Goal: Task Accomplishment & Management: Complete application form

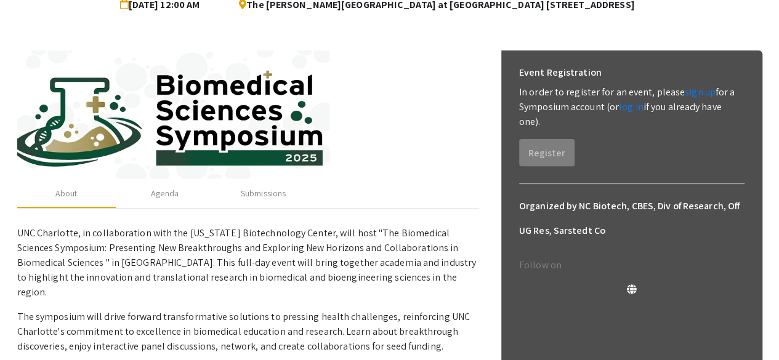
scroll to position [135, 0]
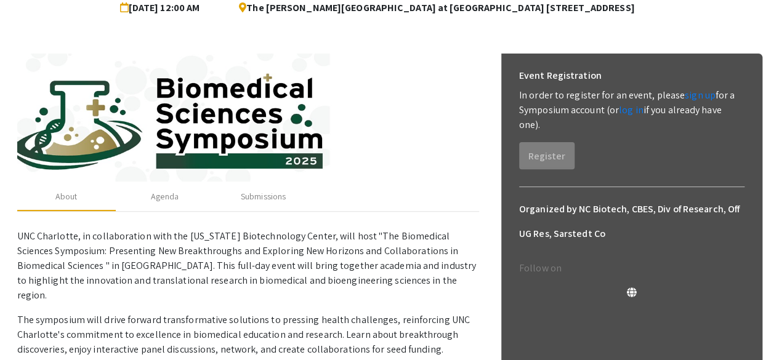
click at [477, 195] on div "About Agenda Submissions" at bounding box center [248, 197] width 462 height 30
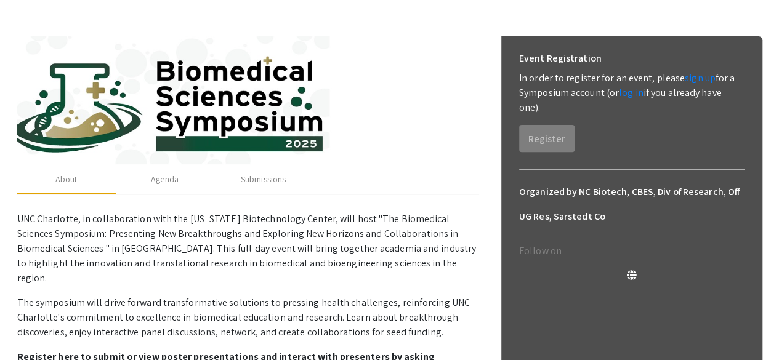
scroll to position [134, 0]
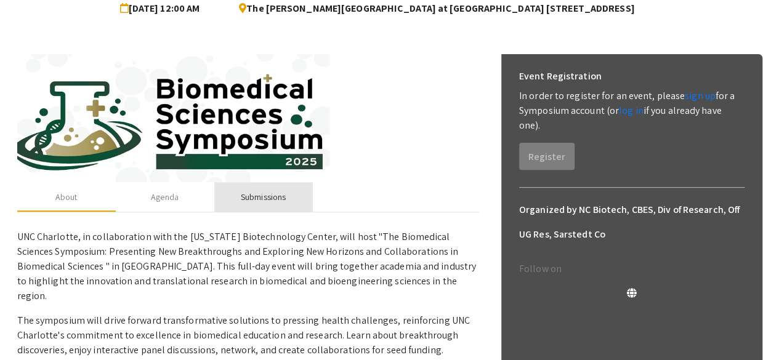
click at [260, 201] on div "Submissions" at bounding box center [263, 197] width 45 height 13
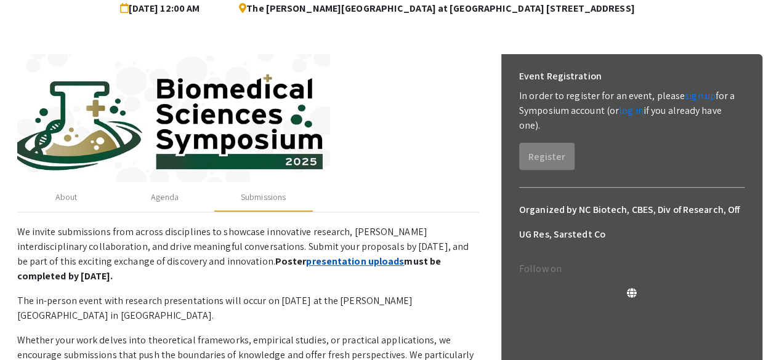
click at [314, 263] on link "presentation uploads" at bounding box center [355, 261] width 98 height 13
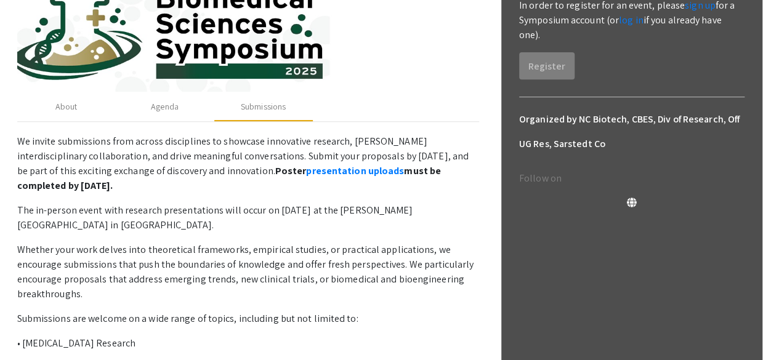
scroll to position [226, 0]
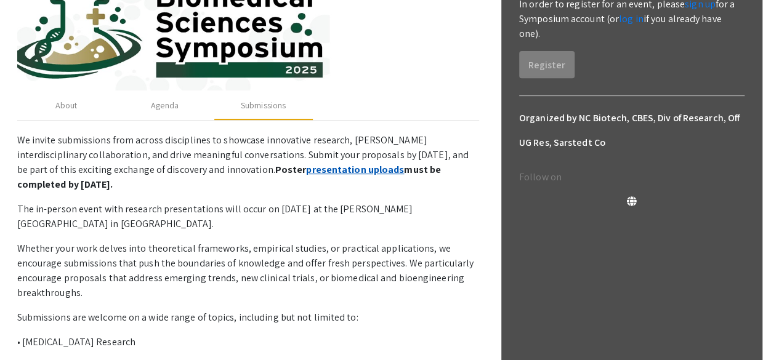
click at [306, 170] on link "presentation uploads" at bounding box center [355, 169] width 98 height 13
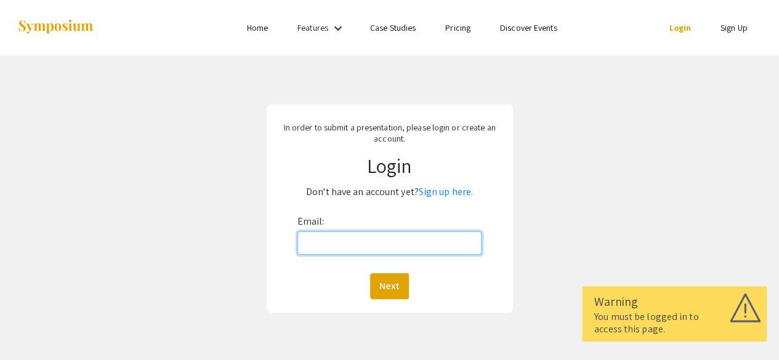
click at [327, 250] on input "Email:" at bounding box center [390, 243] width 185 height 23
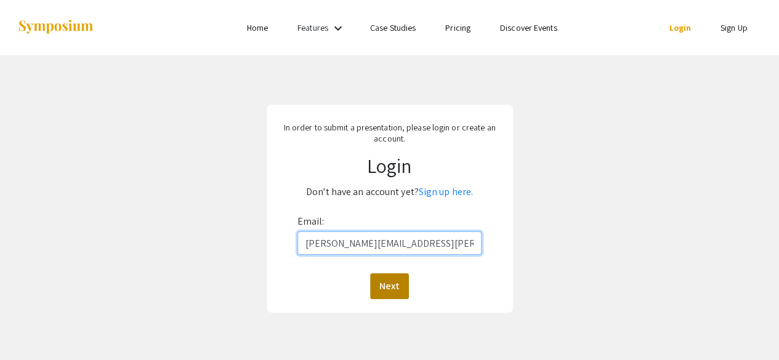
type input "akanksha.behl@advocatehealth.org"
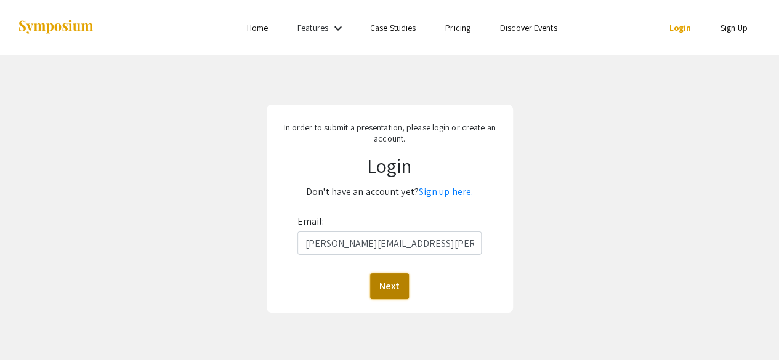
click at [395, 289] on button "Next" at bounding box center [389, 287] width 39 height 26
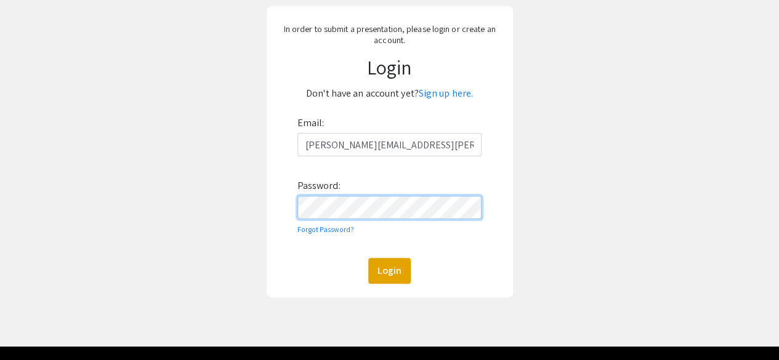
scroll to position [113, 0]
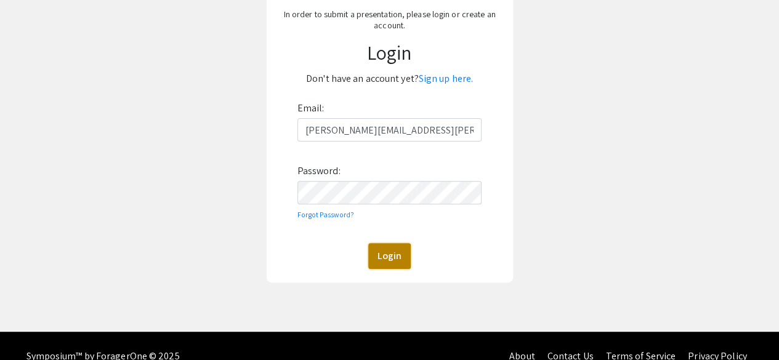
click at [396, 258] on button "Login" at bounding box center [389, 256] width 43 height 26
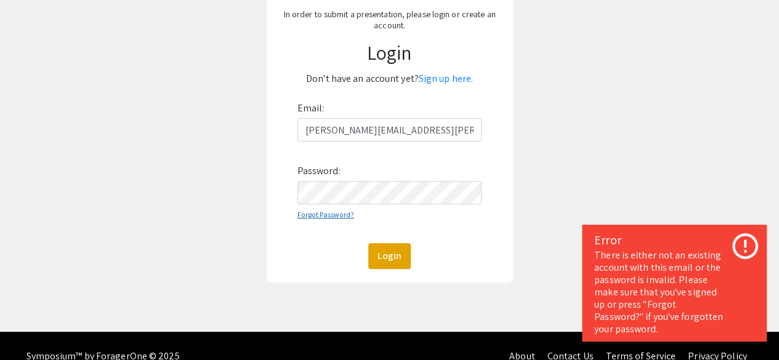
click at [334, 213] on link "Forgot Password?" at bounding box center [326, 214] width 57 height 9
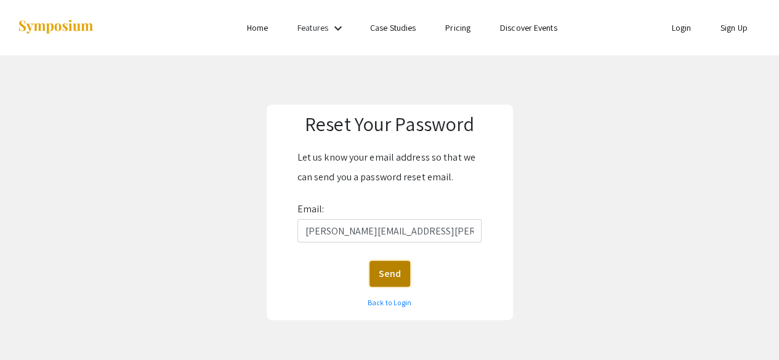
click at [388, 269] on button "Send" at bounding box center [390, 274] width 41 height 26
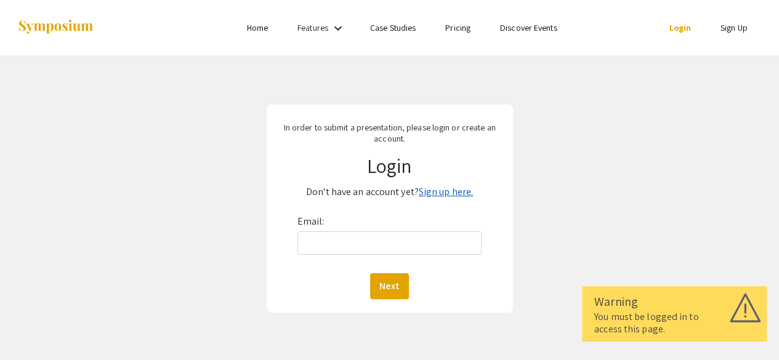
click at [463, 189] on link "Sign up here." at bounding box center [446, 191] width 54 height 13
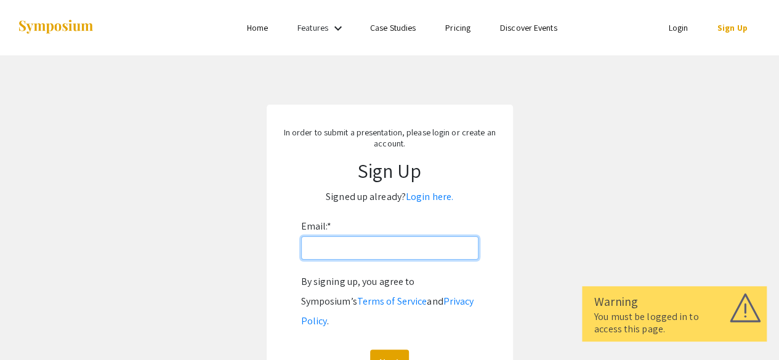
click at [400, 257] on input "Email: *" at bounding box center [389, 248] width 177 height 23
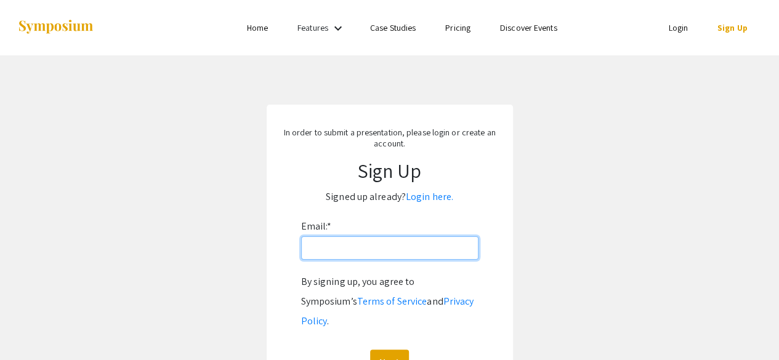
type input "akanksha.behl@advocatehealth.org"
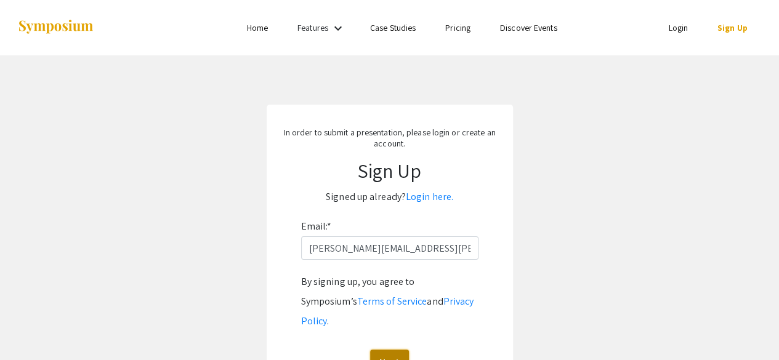
click at [394, 350] on button "Next" at bounding box center [389, 363] width 39 height 26
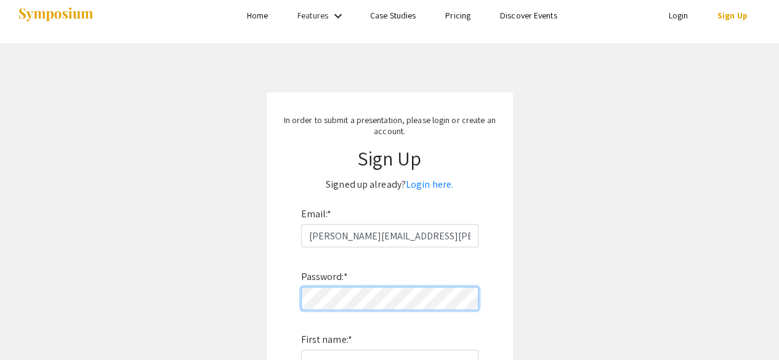
scroll to position [7, 0]
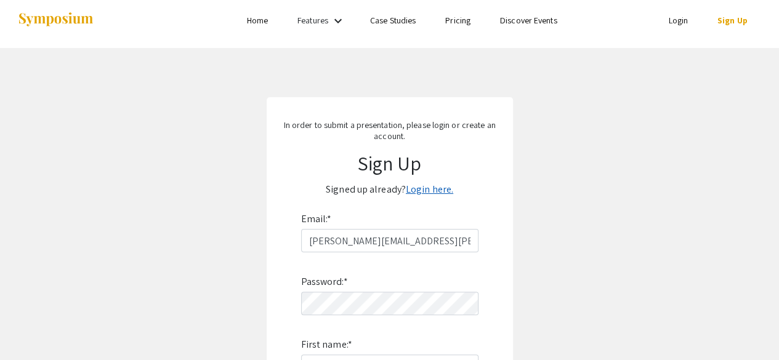
click at [433, 193] on link "Login here." at bounding box center [429, 189] width 47 height 13
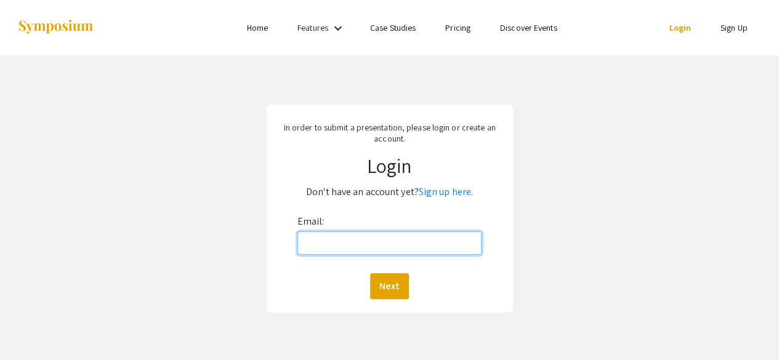
click at [378, 251] on input "Email:" at bounding box center [390, 243] width 185 height 23
type input "akanksha.behl@advocatehealth.org"
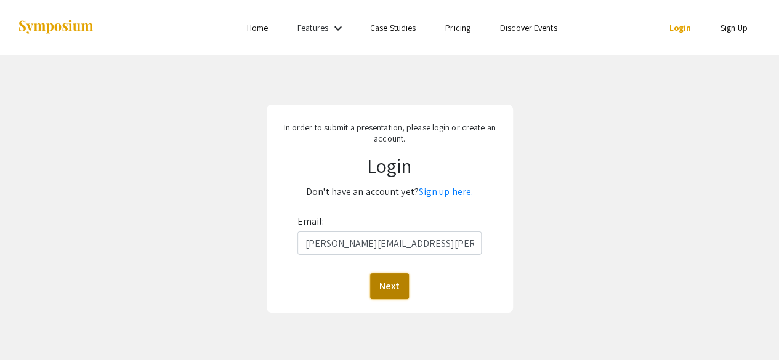
click at [392, 284] on button "Next" at bounding box center [389, 287] width 39 height 26
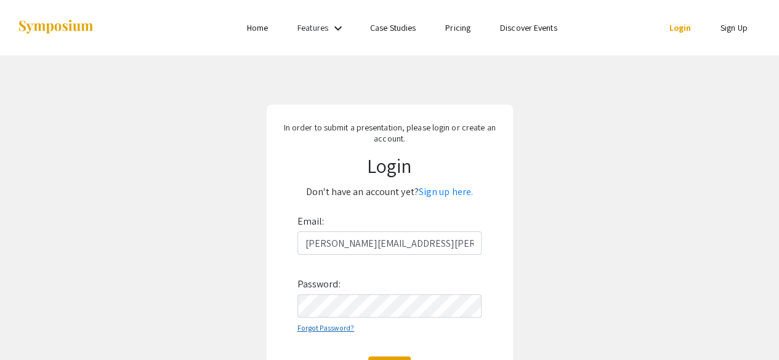
click at [337, 325] on link "Forgot Password?" at bounding box center [326, 327] width 57 height 9
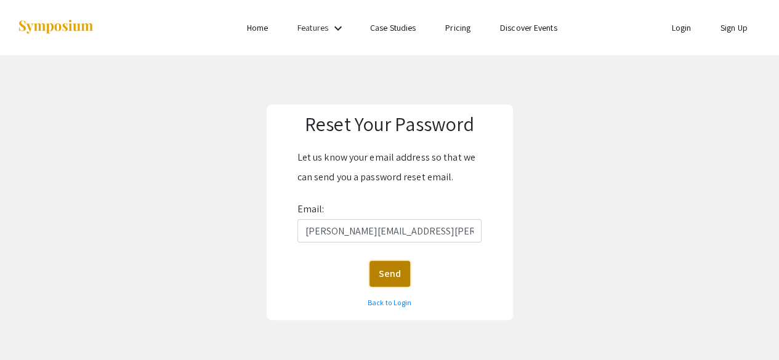
click at [393, 266] on button "Send" at bounding box center [390, 274] width 41 height 26
click at [393, 305] on link "Back to Login" at bounding box center [390, 302] width 44 height 9
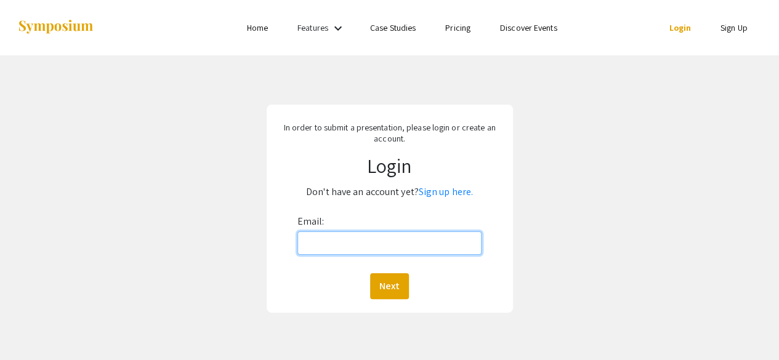
click at [346, 236] on input "Email:" at bounding box center [390, 243] width 185 height 23
type input "akanksha.behl@advocatehealth.org"
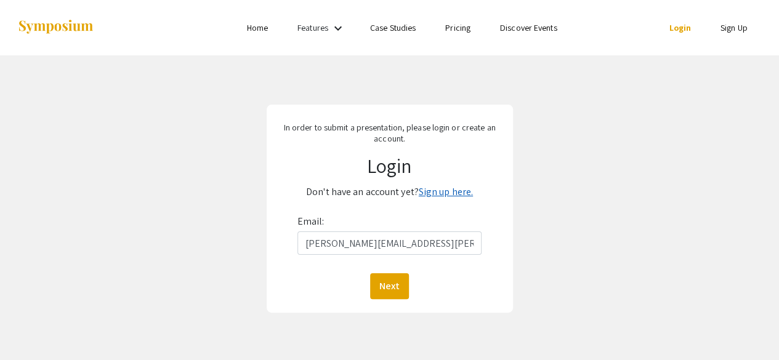
click at [437, 195] on link "Sign up here." at bounding box center [446, 191] width 54 height 13
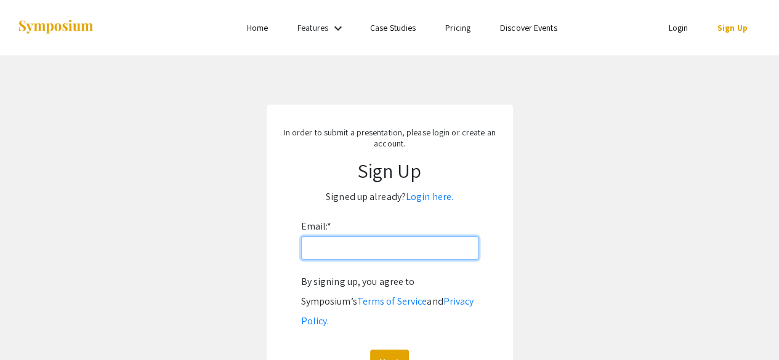
click at [370, 252] on input "Email: *" at bounding box center [389, 248] width 177 height 23
type input "akanksha.behl@advocatehealth.org"
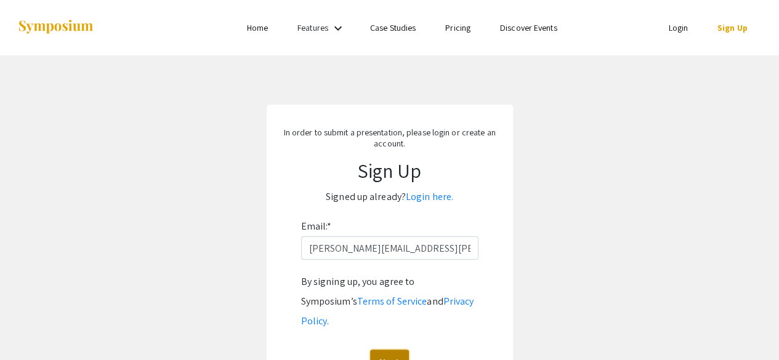
click at [392, 350] on button "Next" at bounding box center [389, 363] width 39 height 26
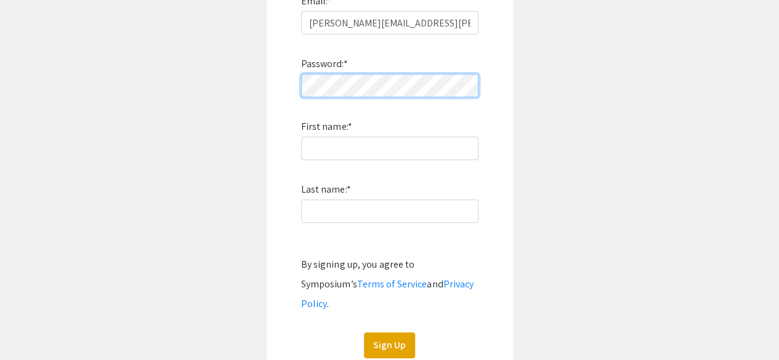
scroll to position [241, 0]
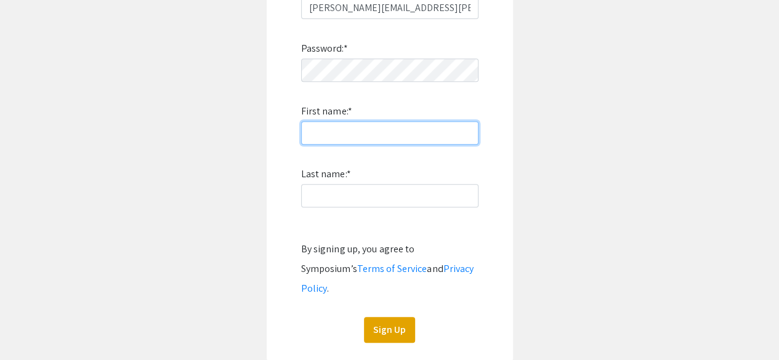
click at [416, 137] on input "First name: *" at bounding box center [389, 132] width 177 height 23
type input "Akanksha"
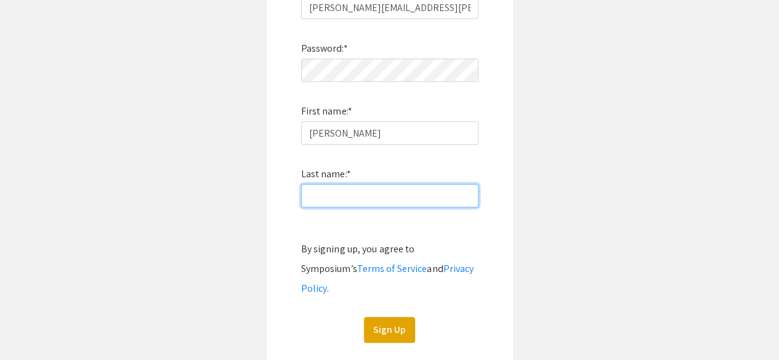
click at [380, 195] on input "Last name: *" at bounding box center [389, 195] width 177 height 23
type input "Behl"
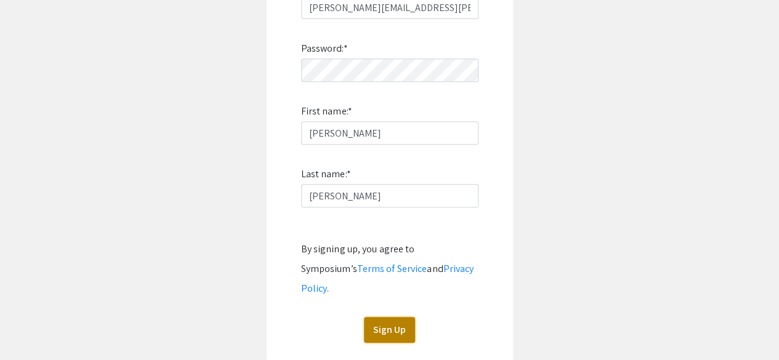
click at [378, 317] on button "Sign Up" at bounding box center [389, 330] width 51 height 26
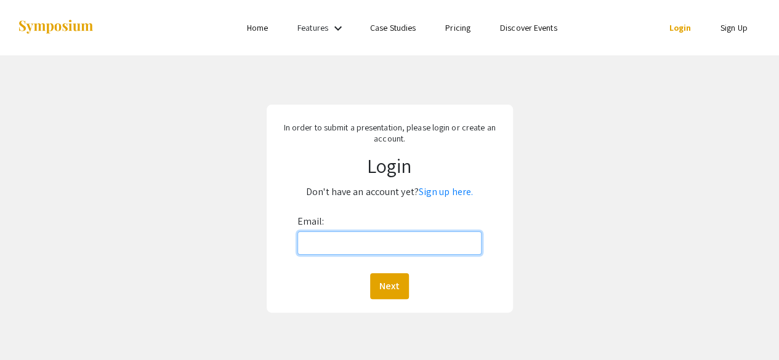
click at [346, 253] on input "Email:" at bounding box center [390, 243] width 185 height 23
type input "akanksha.behl@advocatehealth.org"
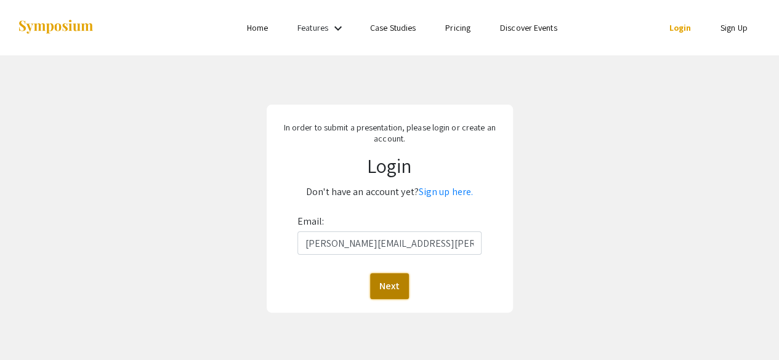
click at [394, 288] on button "Next" at bounding box center [389, 287] width 39 height 26
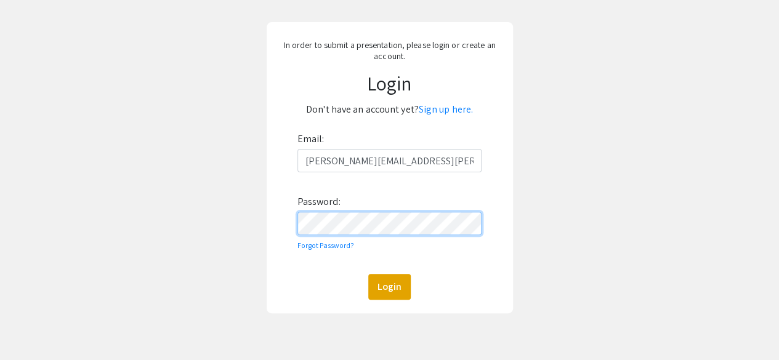
scroll to position [84, 0]
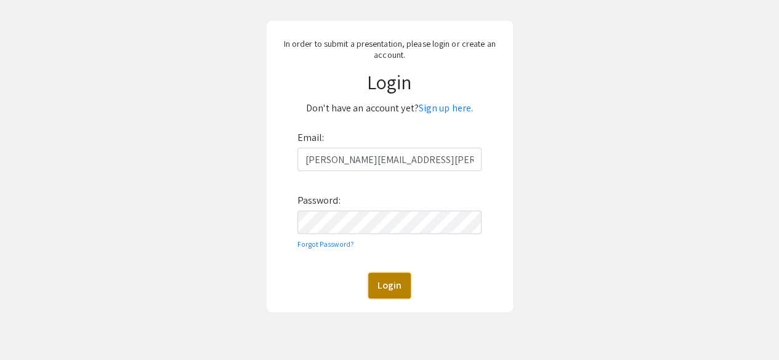
click at [383, 293] on button "Login" at bounding box center [389, 286] width 43 height 26
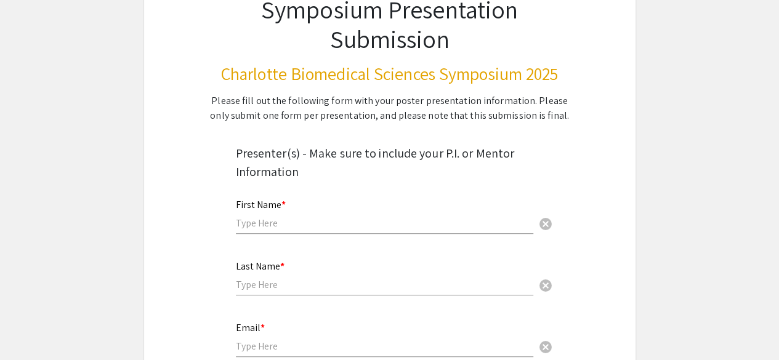
scroll to position [105, 0]
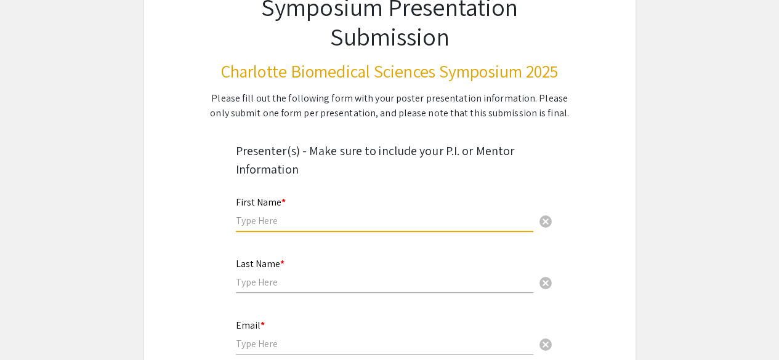
click at [335, 217] on input "text" at bounding box center [385, 220] width 298 height 13
type input "Akanksha"
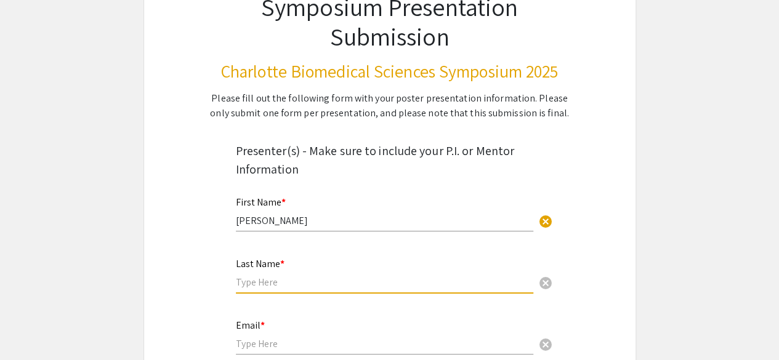
click at [296, 280] on input "text" at bounding box center [385, 282] width 298 height 13
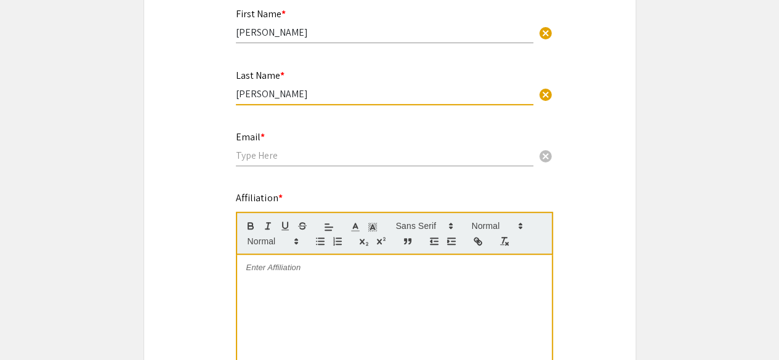
scroll to position [318, 0]
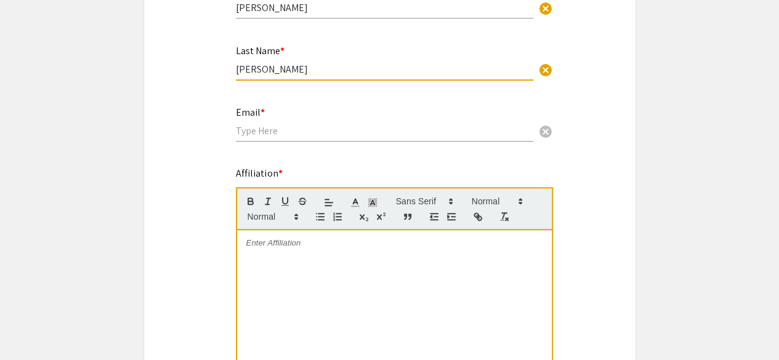
type input "Behl"
click at [324, 138] on div "Email * cancel" at bounding box center [385, 118] width 298 height 47
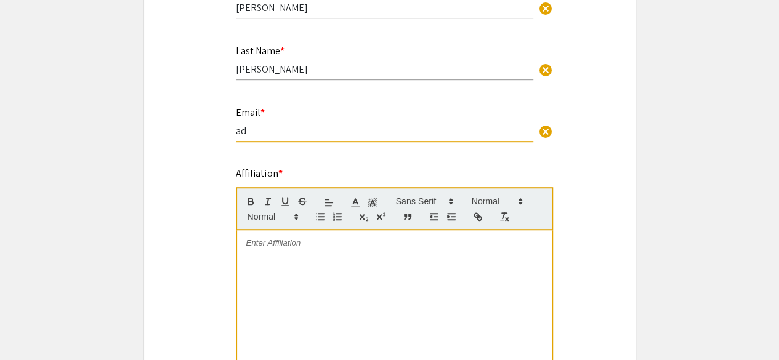
type input "a"
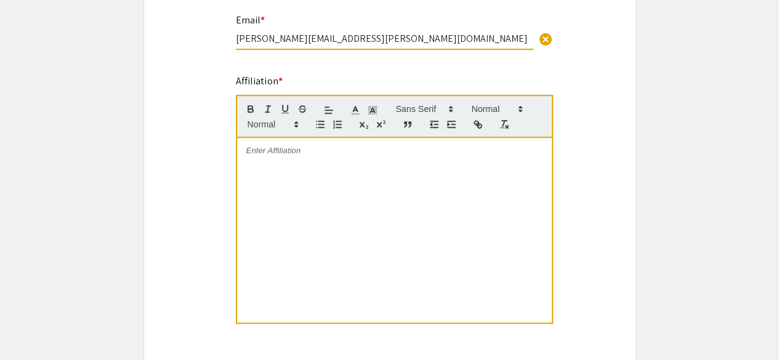
scroll to position [413, 0]
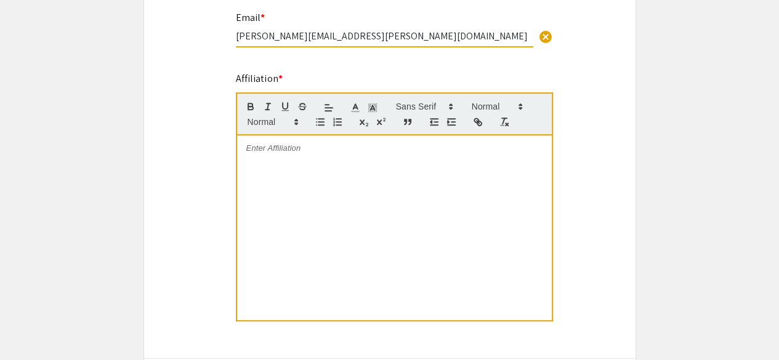
type input "akanksha.behl@advocatehealth.org"
click at [504, 182] on div at bounding box center [394, 228] width 315 height 185
drag, startPoint x: 252, startPoint y: 148, endPoint x: 480, endPoint y: 164, distance: 228.5
click at [480, 164] on p "Department of Cancer Biology, Wake Forest University School of Medicine, Winsto…" at bounding box center [394, 154] width 296 height 23
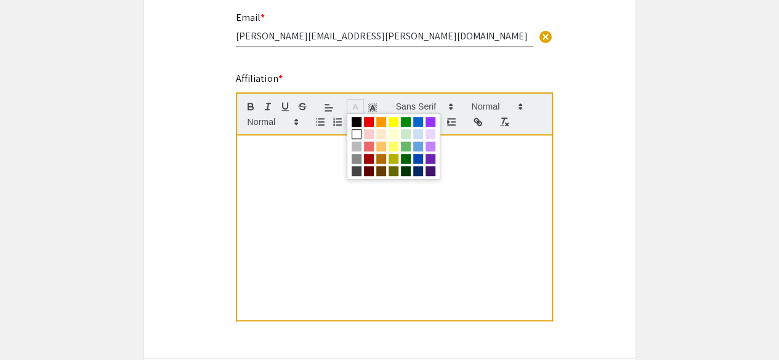
click at [354, 107] on polyline at bounding box center [355, 106] width 4 height 5
click at [355, 124] on span at bounding box center [357, 122] width 10 height 10
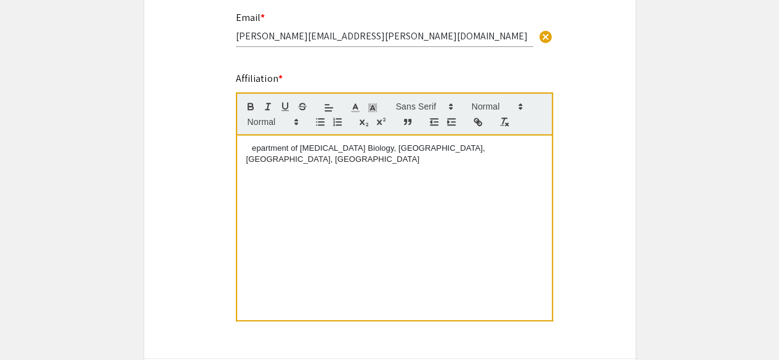
click at [261, 155] on p "D epartment of Cancer Biology, Wake Forest University School of Medicine, Winst…" at bounding box center [394, 154] width 296 height 23
drag, startPoint x: 253, startPoint y: 152, endPoint x: 235, endPoint y: 146, distance: 18.7
click at [236, 146] on div "D epartment of Cancer Biology, Wake Forest University School of Medicine, Winst…" at bounding box center [394, 229] width 317 height 186
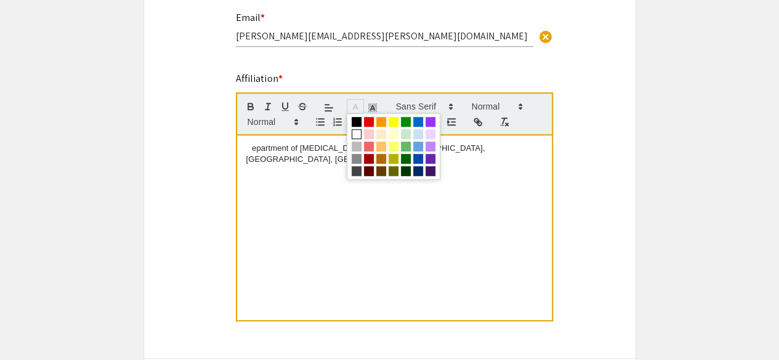
click at [357, 105] on icon at bounding box center [355, 107] width 11 height 11
click at [356, 121] on span at bounding box center [357, 122] width 10 height 10
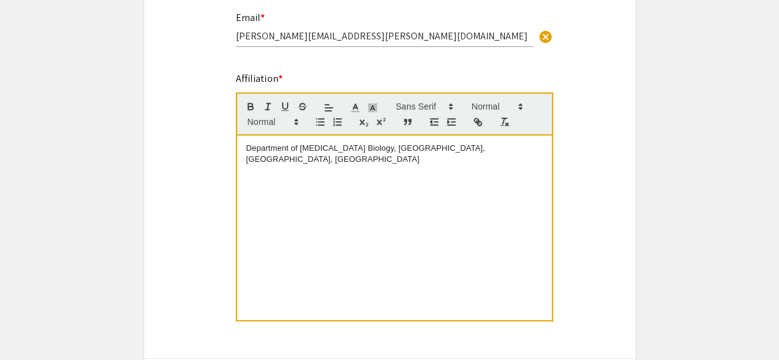
click at [407, 224] on div "Department of Cancer Biology, Wake Forest University School of Medicine, Winsto…" at bounding box center [394, 228] width 315 height 185
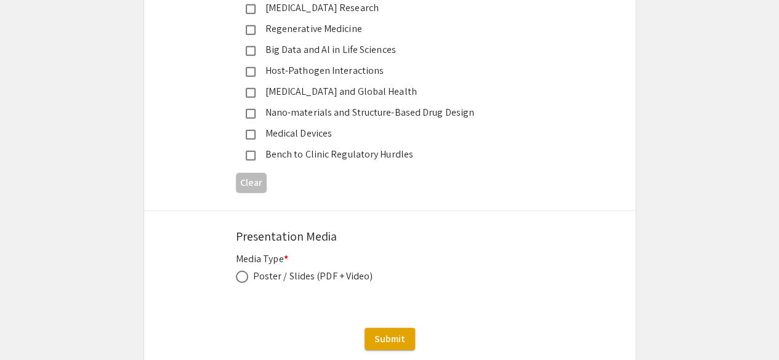
scroll to position [1545, 0]
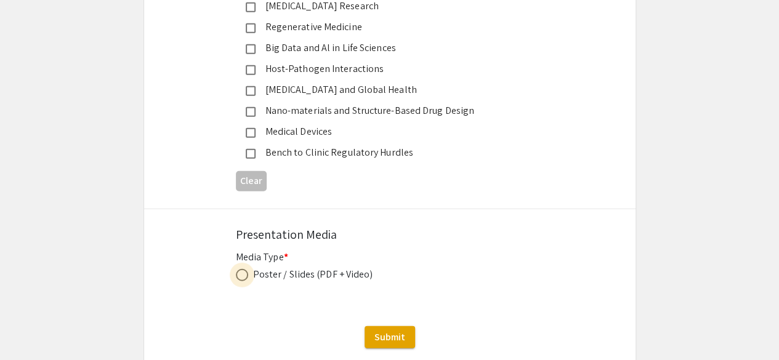
click at [242, 282] on span at bounding box center [242, 275] width 12 height 12
click at [242, 282] on input "radio" at bounding box center [242, 275] width 12 height 12
radio input "true"
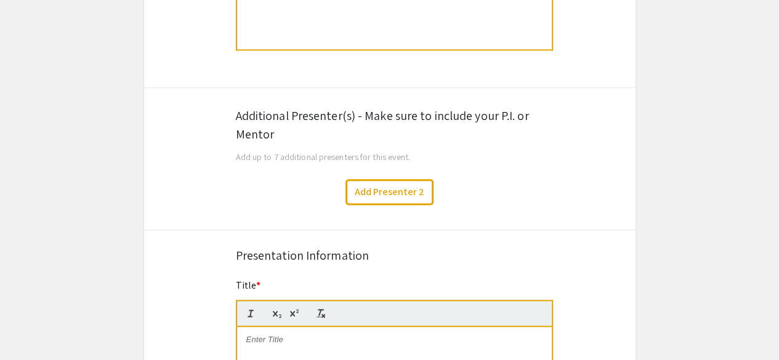
scroll to position [675, 0]
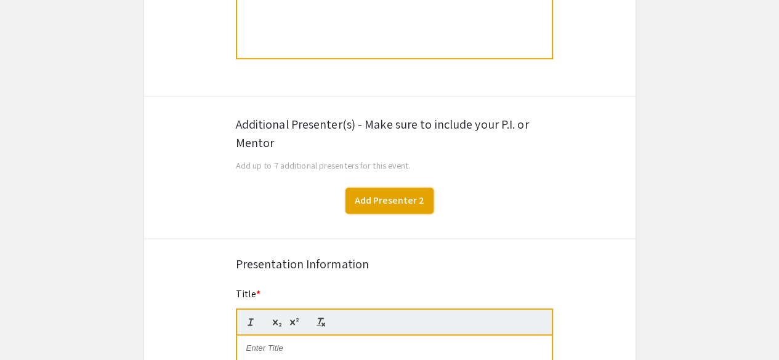
click at [418, 191] on button "Add Presenter 2" at bounding box center [390, 201] width 88 height 26
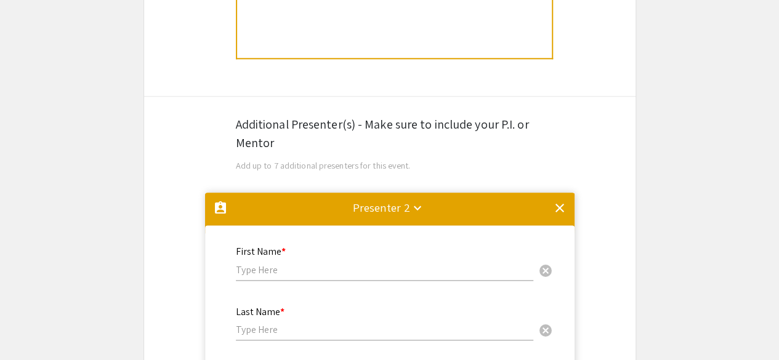
scroll to position [869, 0]
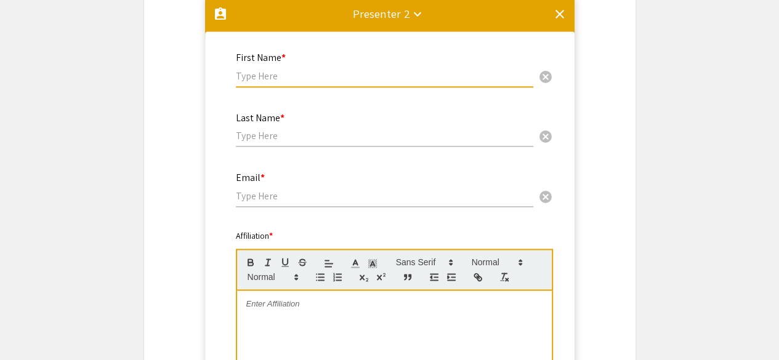
click at [356, 83] on input "text" at bounding box center [385, 76] width 298 height 13
click at [277, 81] on input "text" at bounding box center [385, 76] width 298 height 13
paste input "William H. Gmeiner​"
type input "William H. Gmeiner​"
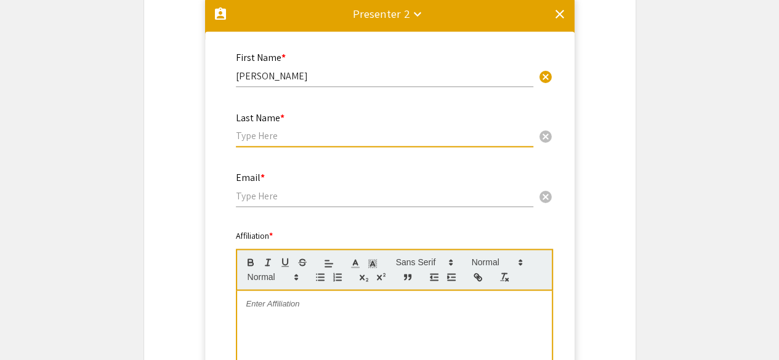
click at [299, 140] on input "text" at bounding box center [385, 135] width 298 height 13
paste input "William H. Gmeiner​"
click at [277, 139] on input "William H. Gmeiner​" at bounding box center [385, 135] width 298 height 13
type input "Gmeiner​"
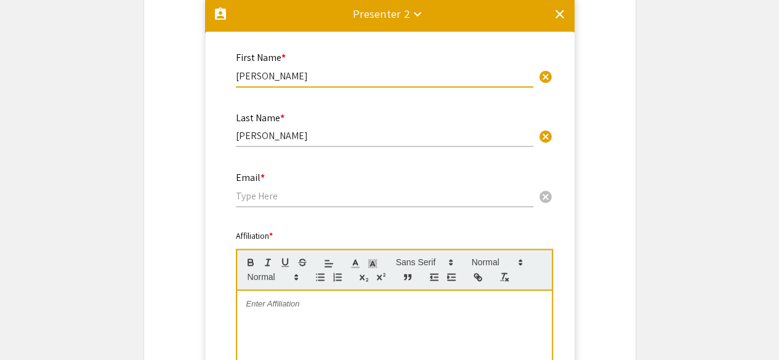
click at [318, 75] on input "William H. Gmeiner​" at bounding box center [385, 76] width 298 height 13
type input "William H."
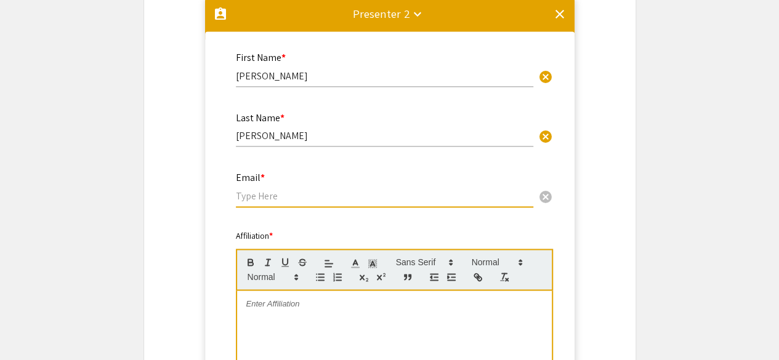
click at [273, 201] on input "email" at bounding box center [385, 196] width 298 height 13
click at [262, 199] on input "email" at bounding box center [385, 196] width 298 height 13
paste input "William.Gmeiner@advocatehealth.org"
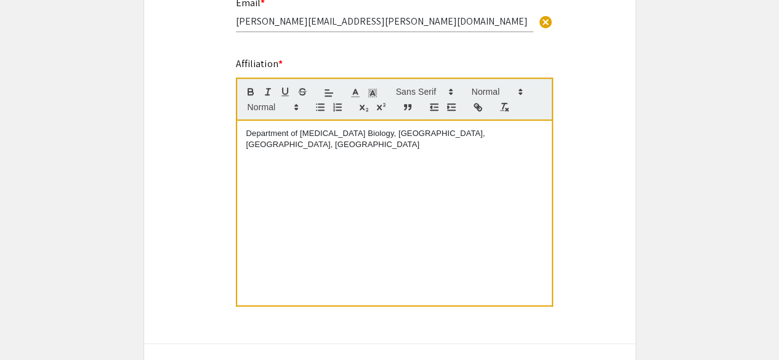
scroll to position [424, 0]
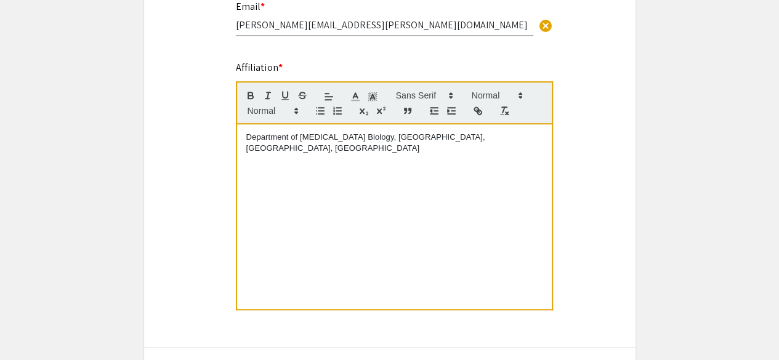
type input "William.Gmeiner@advocatehealth.org"
drag, startPoint x: 380, startPoint y: 150, endPoint x: 245, endPoint y: 129, distance: 135.9
click at [245, 129] on div "Department of Cancer Biology, Wake Forest University School of Medicine, Winsto…" at bounding box center [394, 216] width 315 height 185
copy span "Department of Cancer Biology, Wake Forest University School of Medicine, Winsto…"
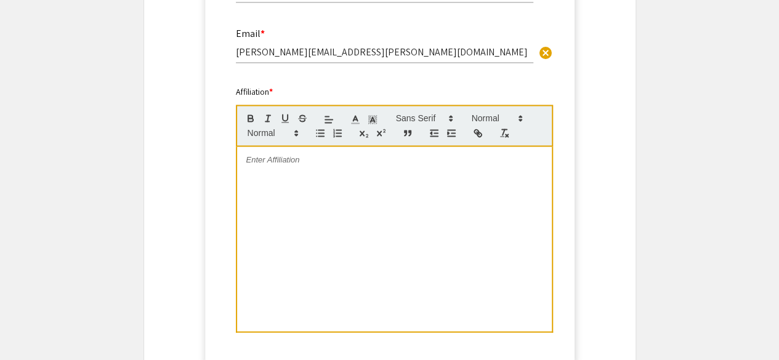
scroll to position [1017, 0]
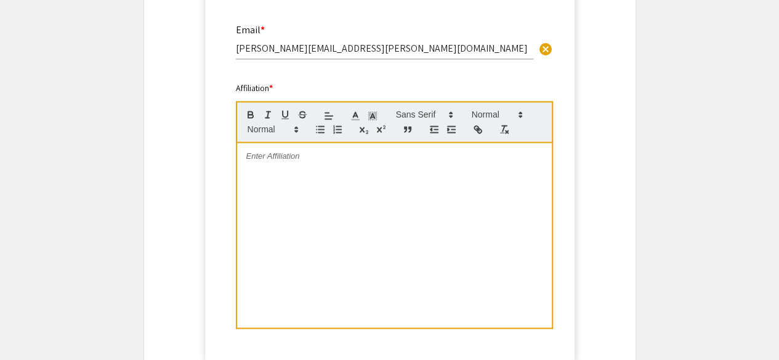
click at [345, 148] on div at bounding box center [394, 235] width 315 height 185
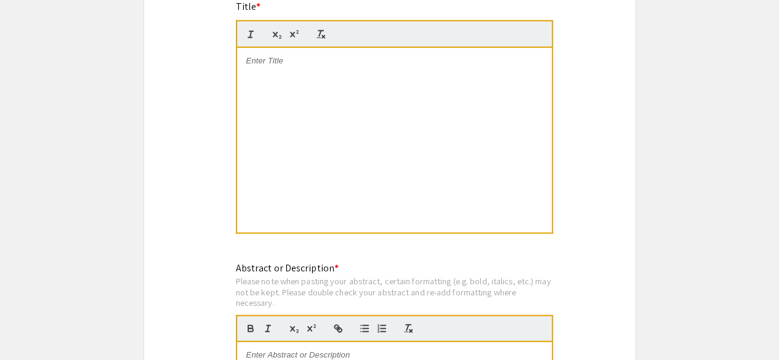
scroll to position [1381, 0]
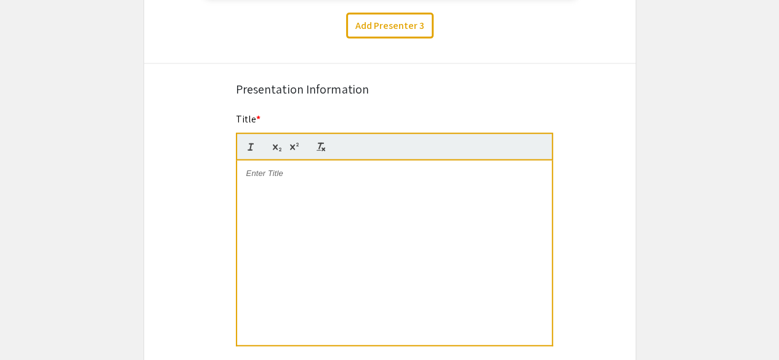
click at [333, 189] on div at bounding box center [394, 253] width 315 height 185
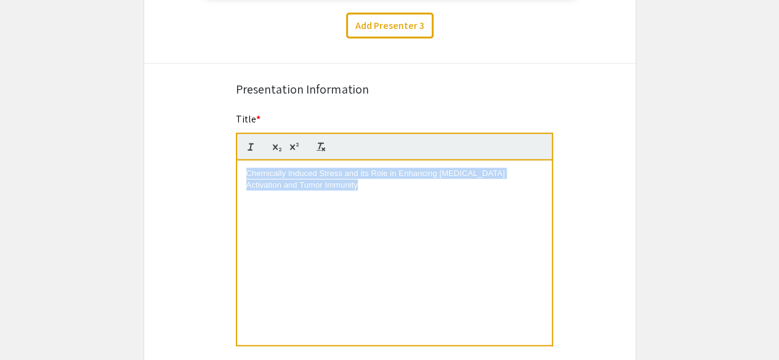
drag, startPoint x: 365, startPoint y: 187, endPoint x: 237, endPoint y: 171, distance: 129.8
click at [237, 171] on div "Chemically Induced Stress and its Role in Enhancing Dendritic Cell Activation a…" at bounding box center [394, 253] width 315 height 185
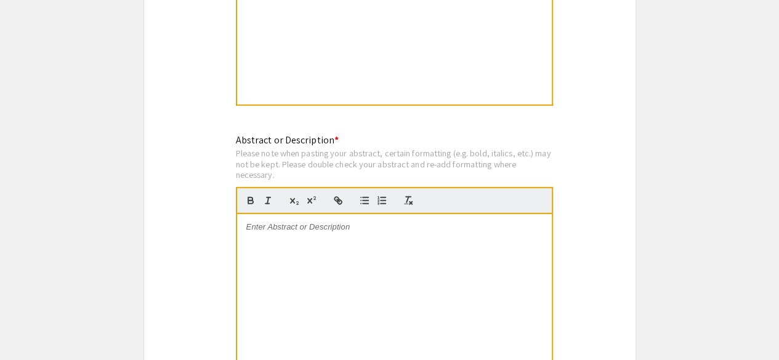
scroll to position [1492, 0]
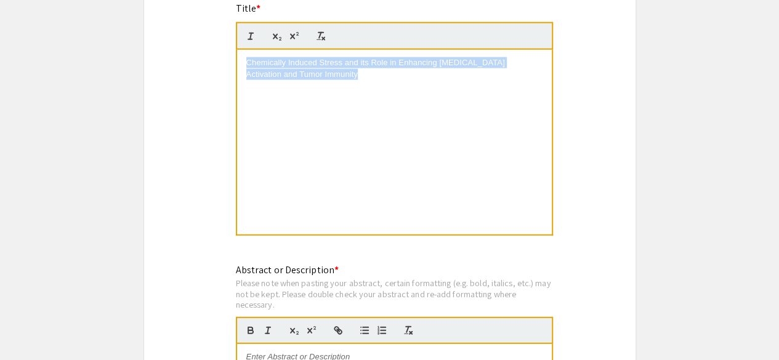
drag, startPoint x: 296, startPoint y: 77, endPoint x: 274, endPoint y: 63, distance: 26.0
click at [274, 63] on span "Chemically Induced Stress and its Role in Enhancing Dendritic Cell" at bounding box center [375, 62] width 259 height 9
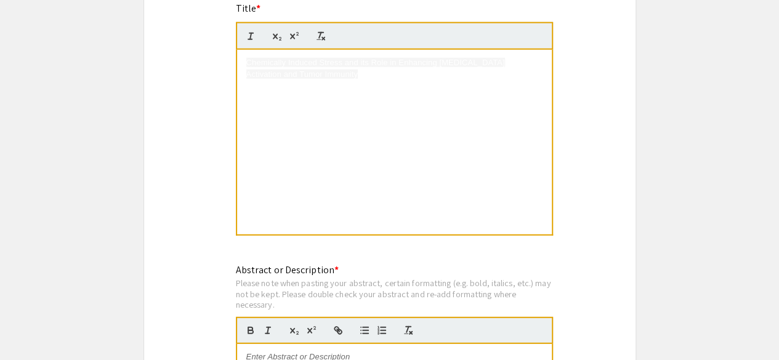
click at [330, 107] on div "Chemically Induced Stress and its Role in Enhancing Dendritic Cell Activation a…" at bounding box center [394, 142] width 315 height 185
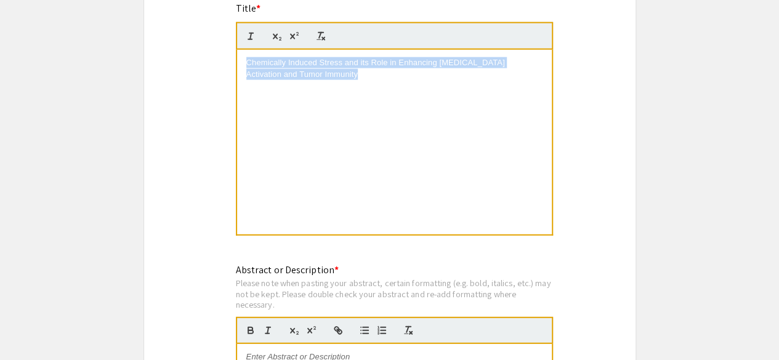
drag, startPoint x: 367, startPoint y: 76, endPoint x: 237, endPoint y: 63, distance: 130.6
click at [237, 63] on div "Chemically Induced Stress and its Role in Enhancing Dendritic Cell Activation a…" at bounding box center [394, 142] width 315 height 185
drag, startPoint x: 367, startPoint y: 81, endPoint x: 241, endPoint y: 63, distance: 127.6
click at [241, 63] on div "Chemically Induced Stress and its Role in Enhancing Dendritic Cell Activation a…" at bounding box center [394, 142] width 315 height 185
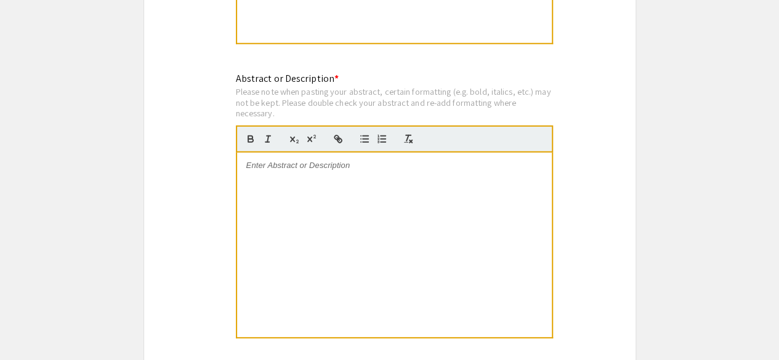
scroll to position [1694, 0]
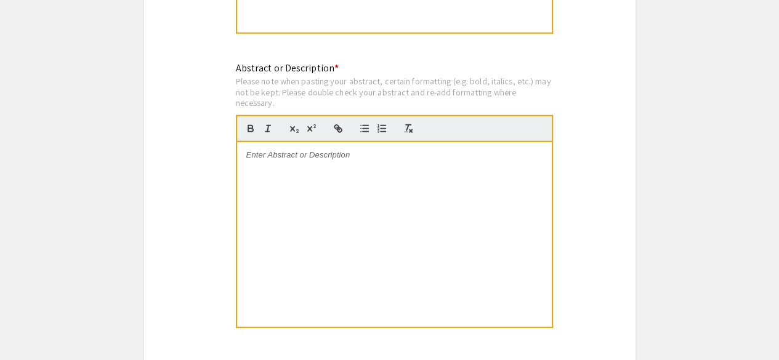
click at [264, 161] on p at bounding box center [394, 155] width 296 height 11
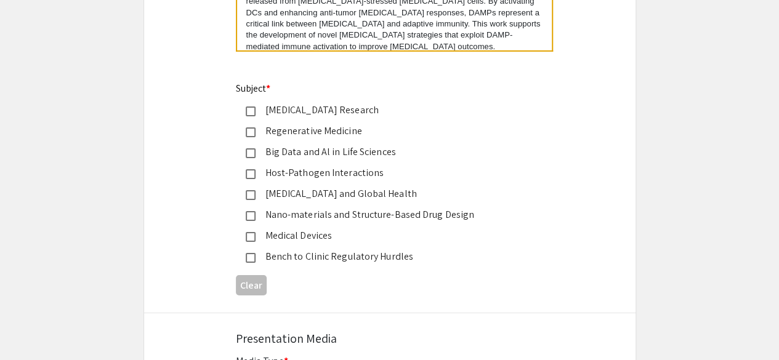
scroll to position [1967, 0]
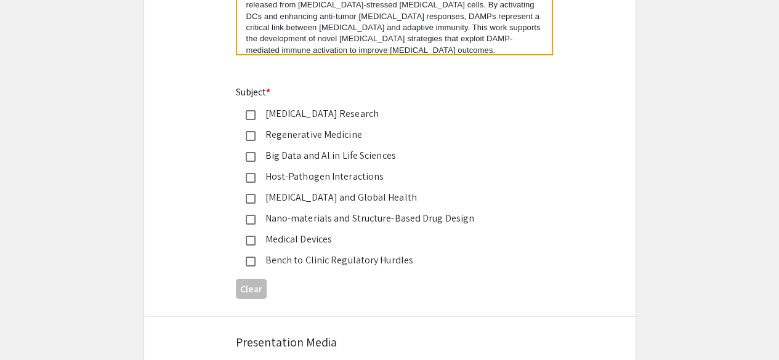
click at [251, 114] on mat-pseudo-checkbox at bounding box center [251, 115] width 10 height 10
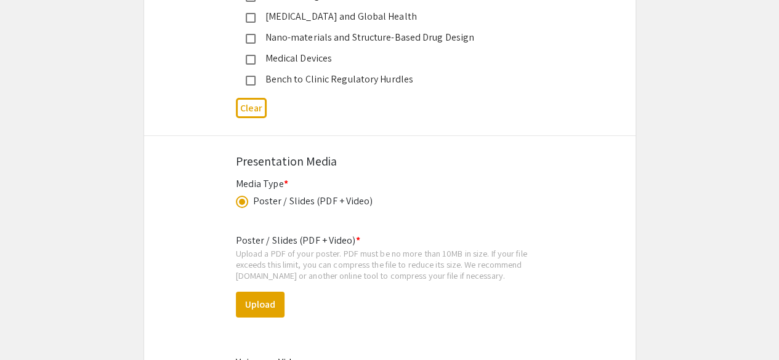
scroll to position [2152, 0]
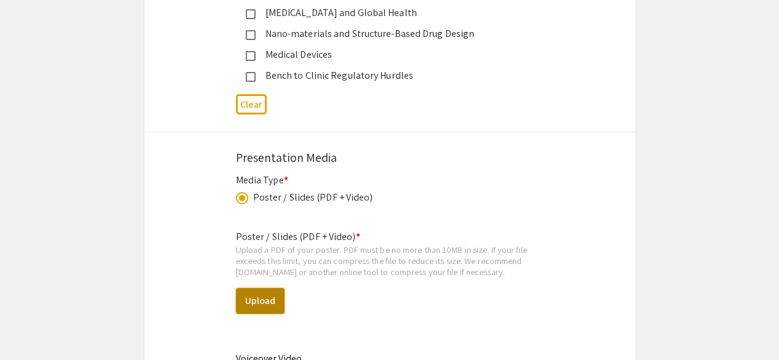
click at [272, 293] on button "Upload" at bounding box center [260, 301] width 49 height 26
click at [270, 304] on button "Upload" at bounding box center [260, 301] width 49 height 26
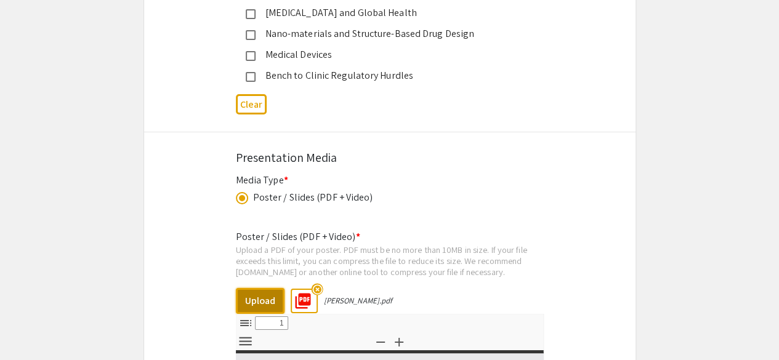
select select "custom"
type input "0"
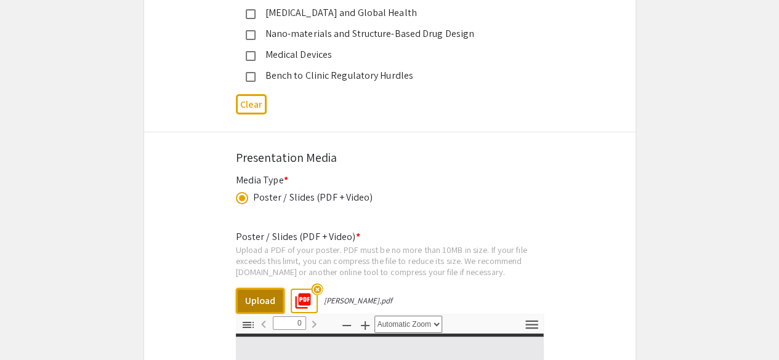
select select "custom"
type input "1"
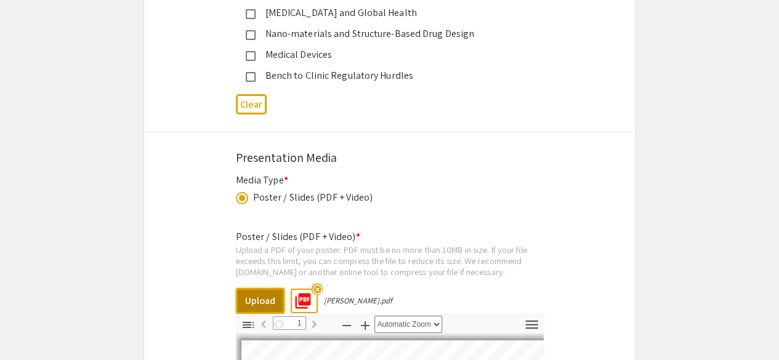
select select "auto"
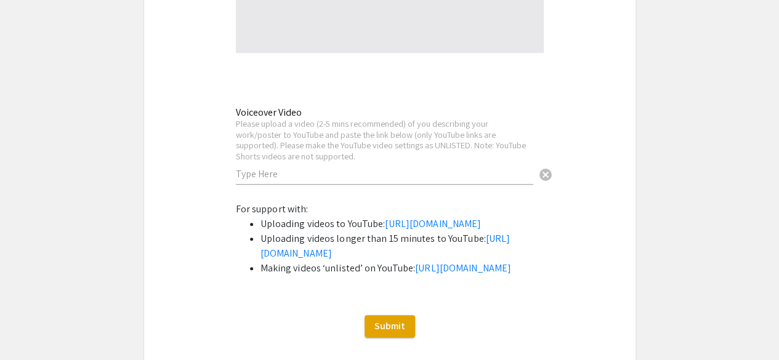
scroll to position [2760, 0]
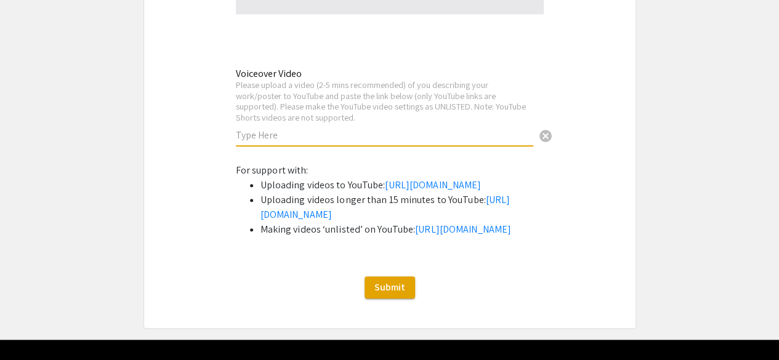
click at [319, 141] on input "text" at bounding box center [385, 135] width 298 height 13
paste input "https://youtu.be/ZhPo18tJhsQ"
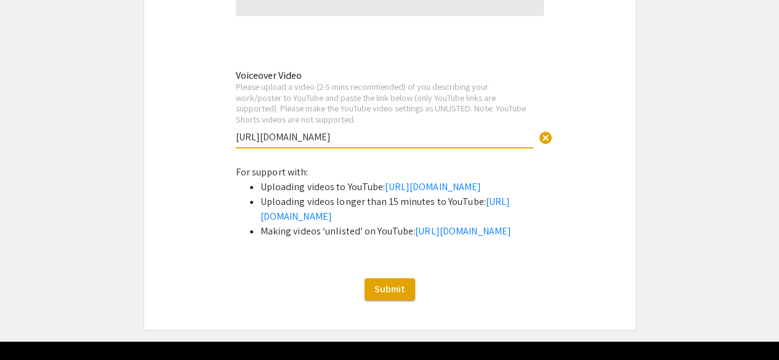
scroll to position [2864, 0]
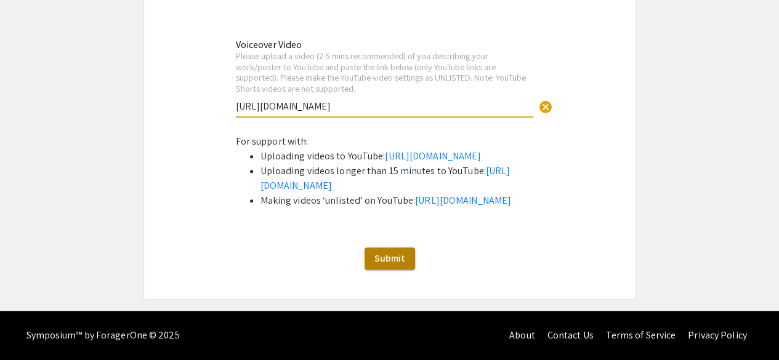
type input "https://youtu.be/ZhPo18tJhsQ"
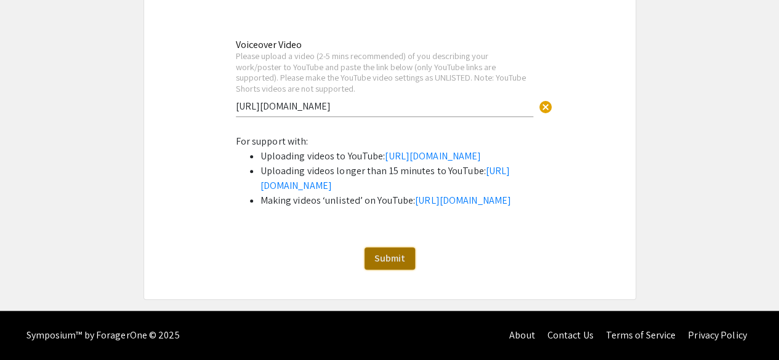
click at [407, 261] on button "Submit" at bounding box center [390, 259] width 51 height 22
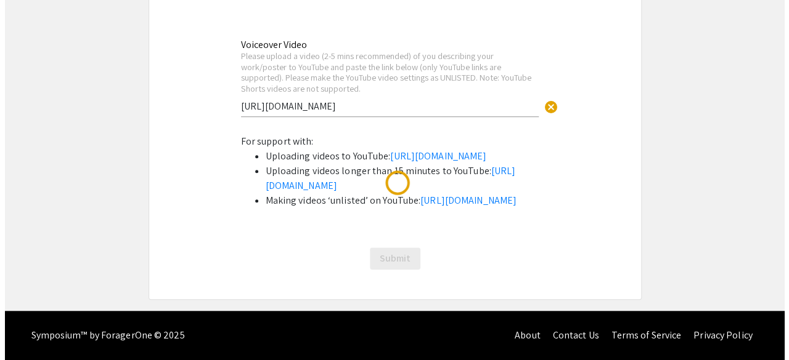
scroll to position [0, 0]
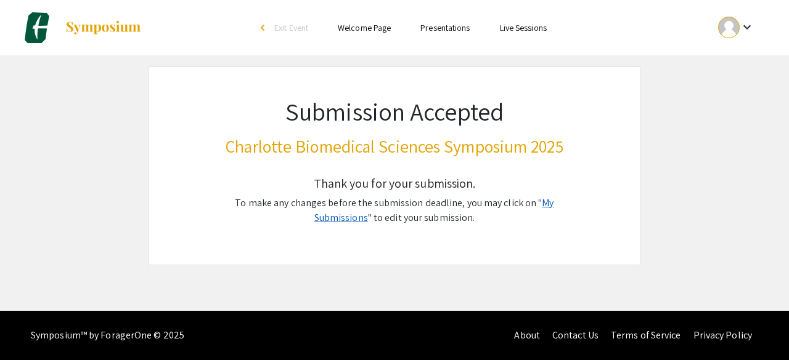
click at [543, 209] on link "My Submissions" at bounding box center [434, 211] width 240 height 28
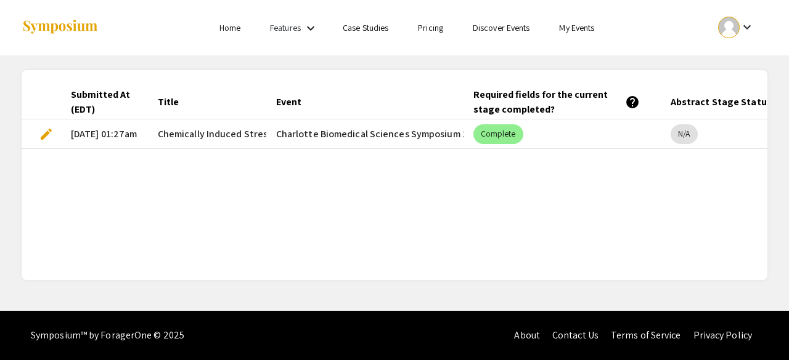
scroll to position [0, 90]
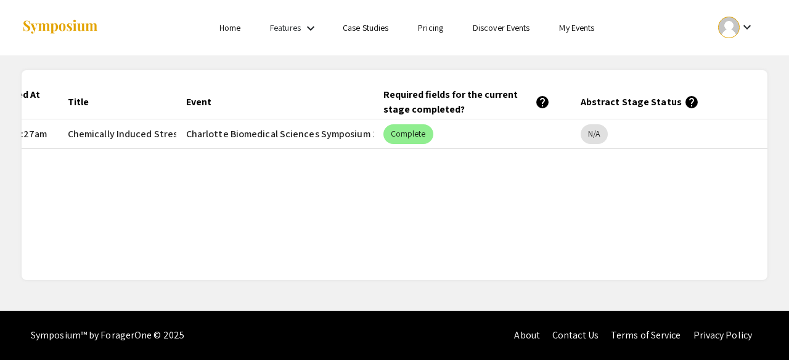
drag, startPoint x: 704, startPoint y: 255, endPoint x: 788, endPoint y: 59, distance: 213.3
click at [788, 59] on app-my-submissions "Submitted At (EDT) Title Event Required fields for the current stage completed?…" at bounding box center [394, 167] width 789 height 225
click at [699, 187] on div "Submitted At (EDT) Title Event Required fields for the current stage completed?…" at bounding box center [395, 175] width 746 height 181
